Goal: Information Seeking & Learning: Learn about a topic

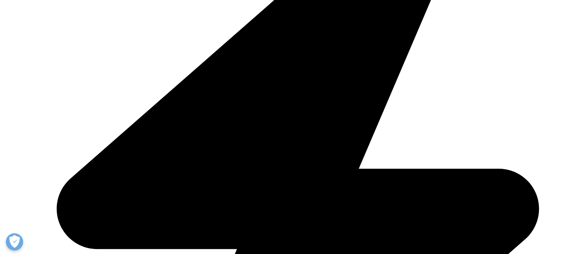
scroll to position [276, 0]
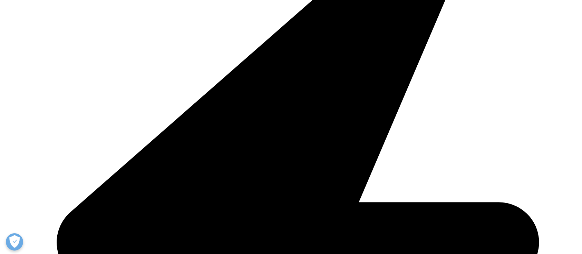
scroll to position [368, 0]
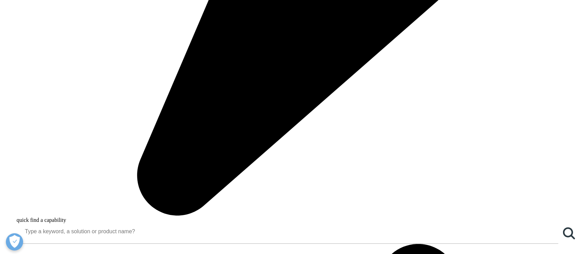
scroll to position [598, 0]
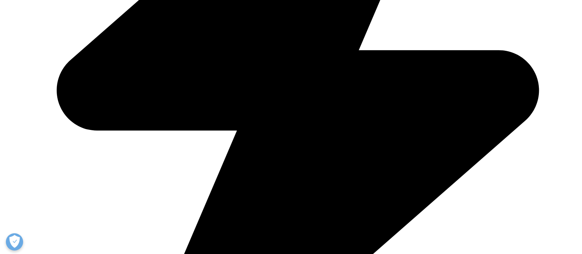
drag, startPoint x: 246, startPoint y: 147, endPoint x: 285, endPoint y: 153, distance: 39.4
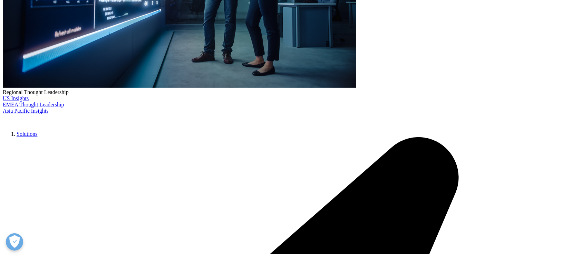
scroll to position [0, 0]
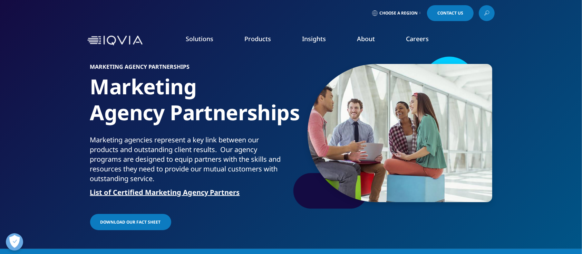
scroll to position [368, 0]
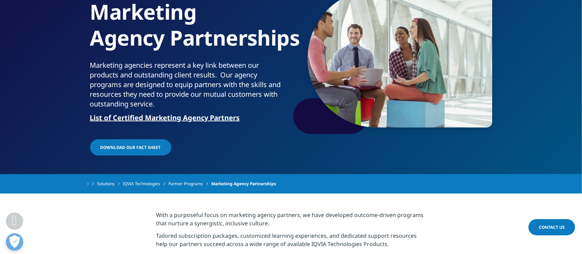
scroll to position [138, 0]
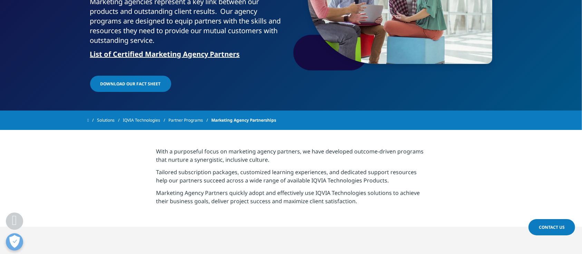
drag, startPoint x: 194, startPoint y: 118, endPoint x: 227, endPoint y: 115, distance: 32.3
click at [194, 118] on link "Partner Programs" at bounding box center [190, 120] width 43 height 12
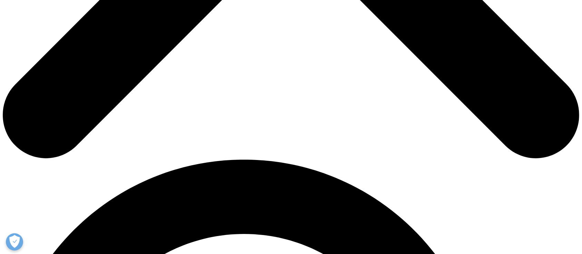
scroll to position [414, 0]
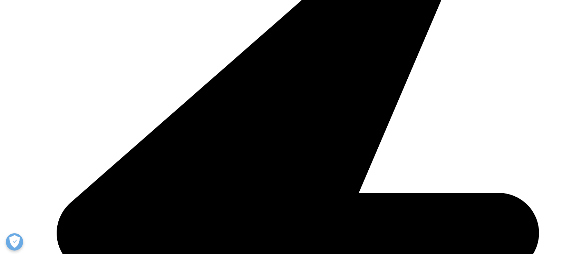
scroll to position [1955, 0]
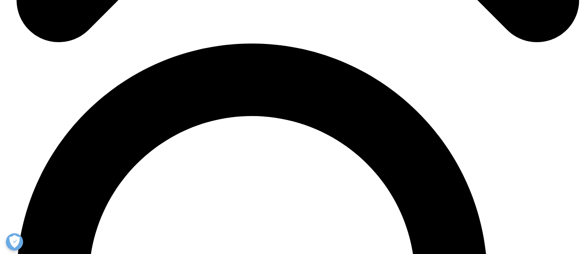
scroll to position [3014, 0]
